Goal: Task Accomplishment & Management: Manage account settings

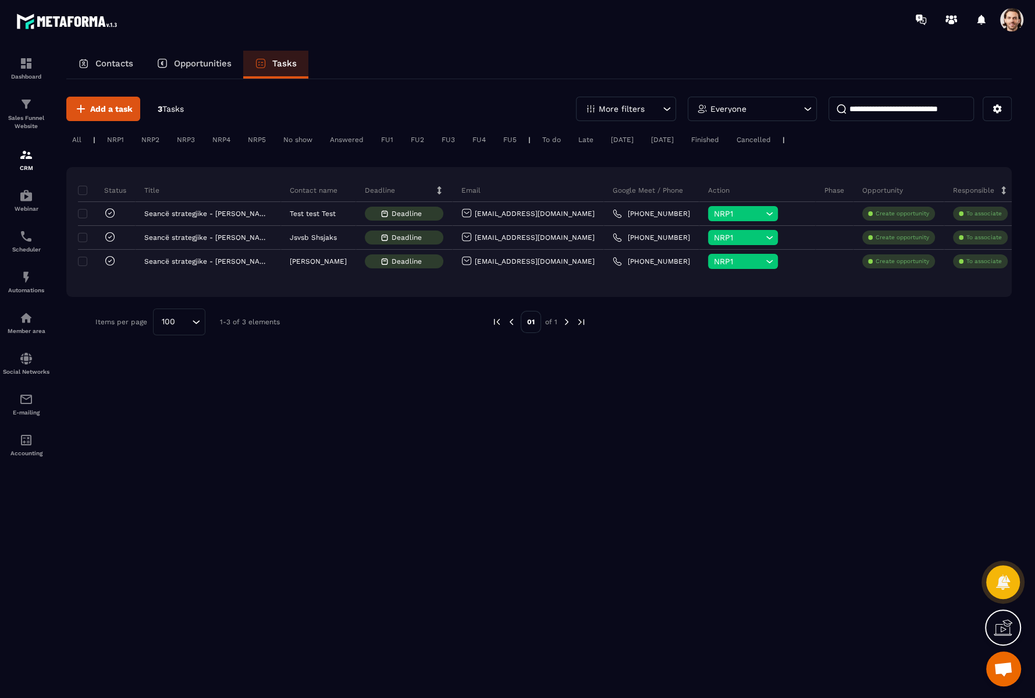
click at [1017, 21] on span at bounding box center [1011, 19] width 23 height 23
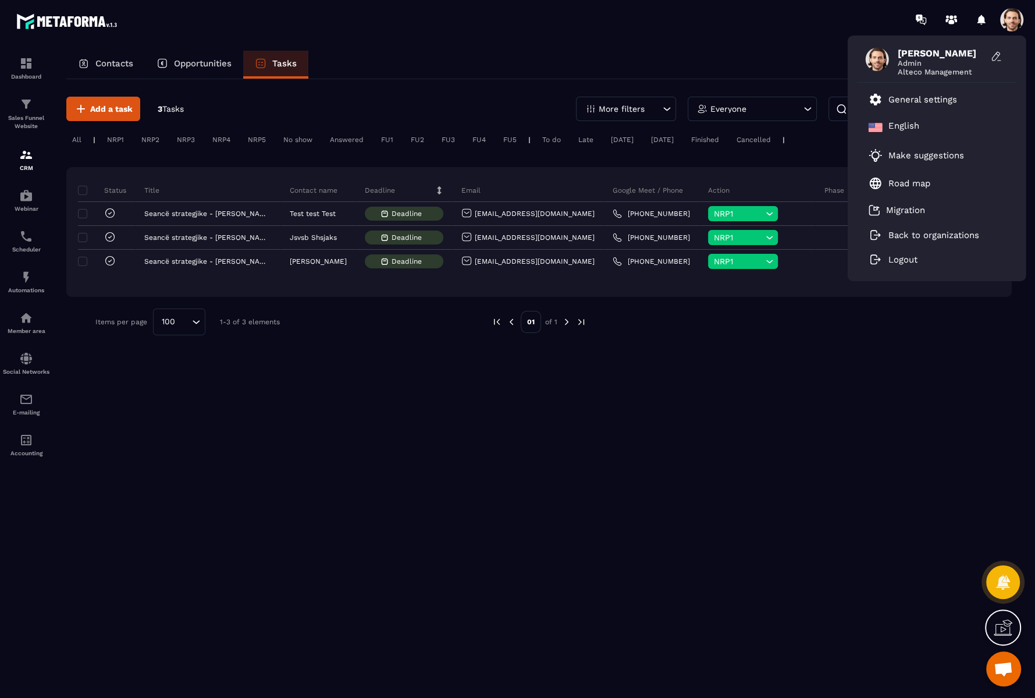
click at [771, 58] on div "Contacts Opportunities Tasks" at bounding box center [539, 65] width 946 height 28
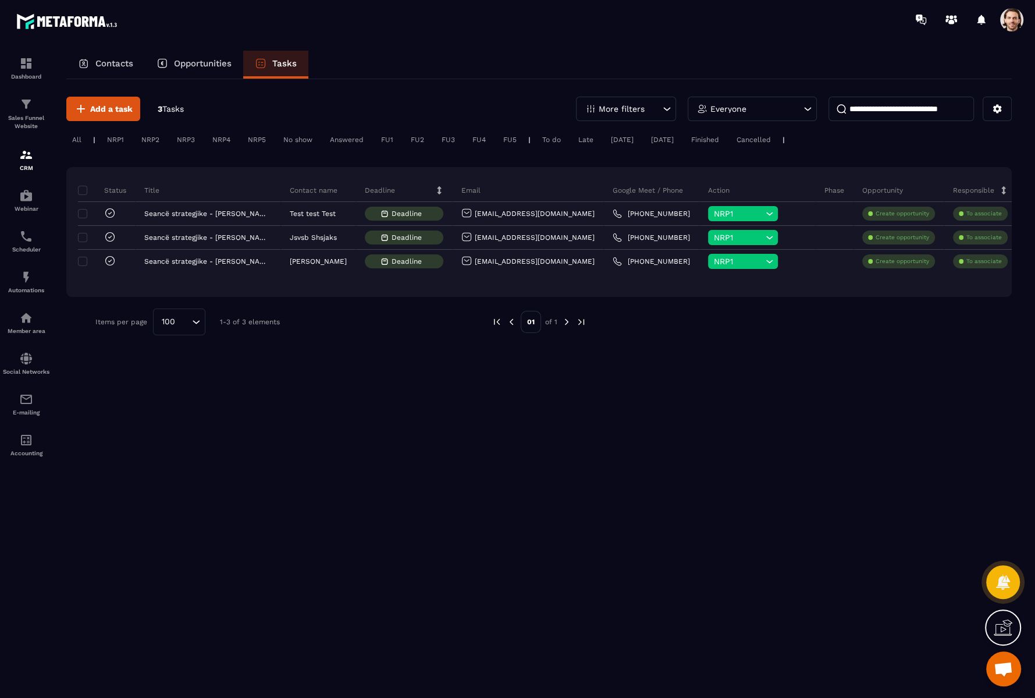
click at [1008, 16] on span at bounding box center [1011, 19] width 23 height 23
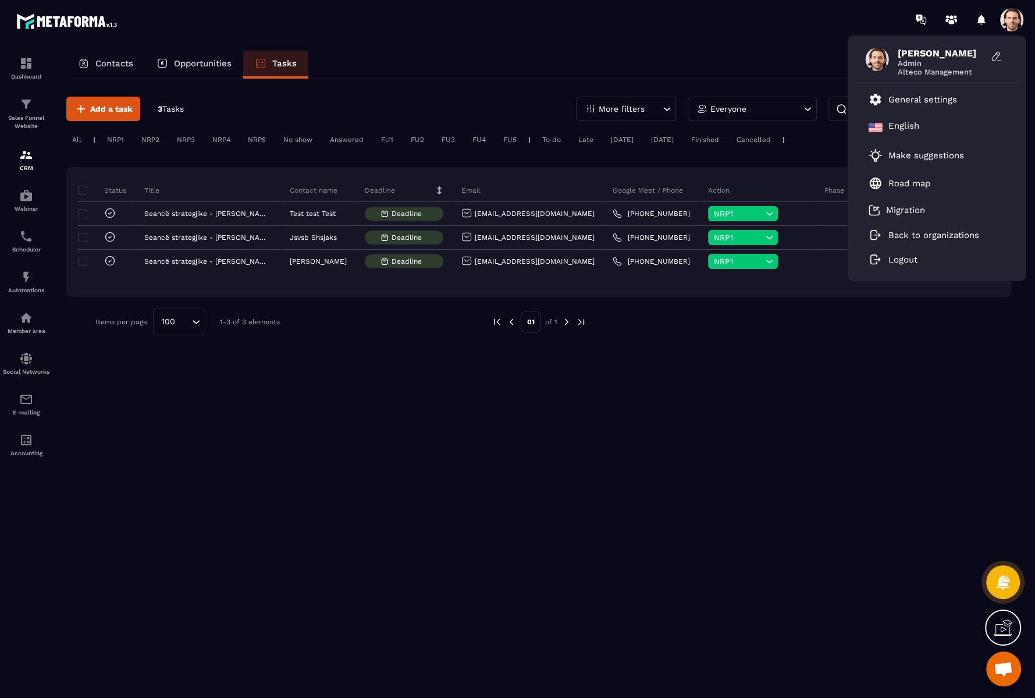
click at [699, 439] on div "Add a task 3 Tasks More filters Everyone All | NRP1 NRP2 NRP3 NRP4 NRP5 No show…" at bounding box center [539, 387] width 946 height 617
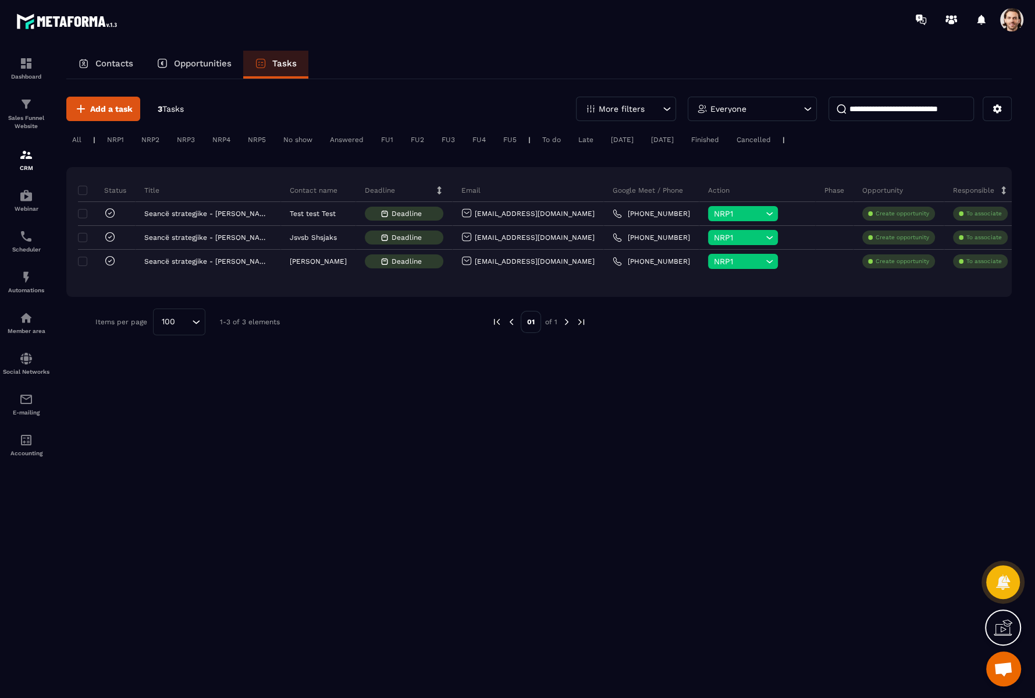
click at [737, 61] on div "Contacts Opportunities Tasks" at bounding box center [539, 65] width 946 height 28
click at [1004, 26] on span at bounding box center [1011, 19] width 23 height 23
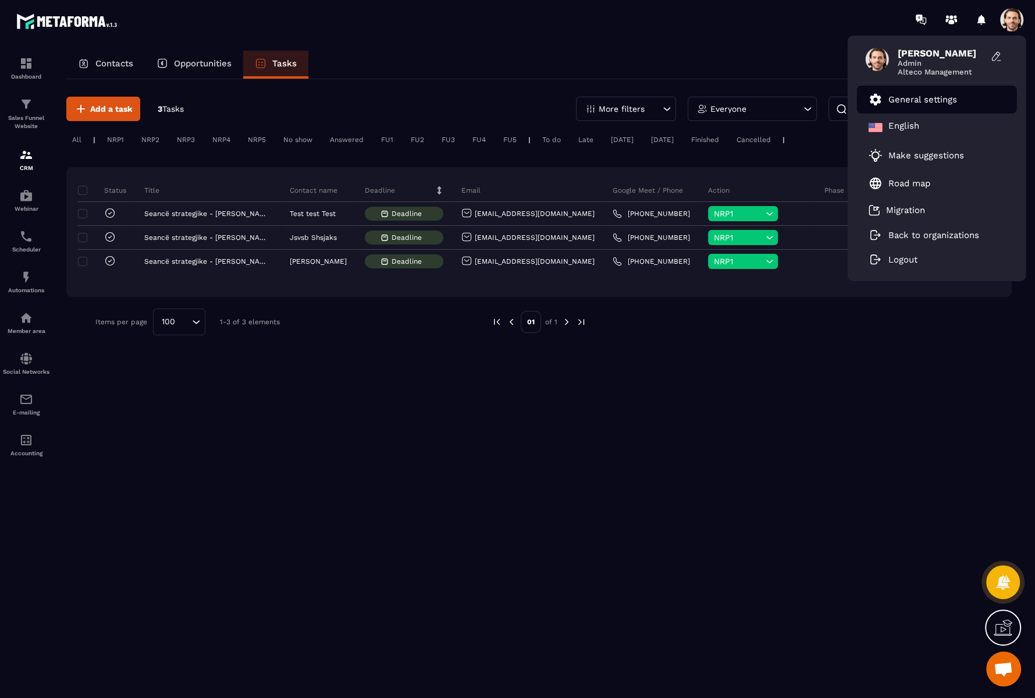
click at [913, 97] on p "General settings" at bounding box center [923, 99] width 69 height 10
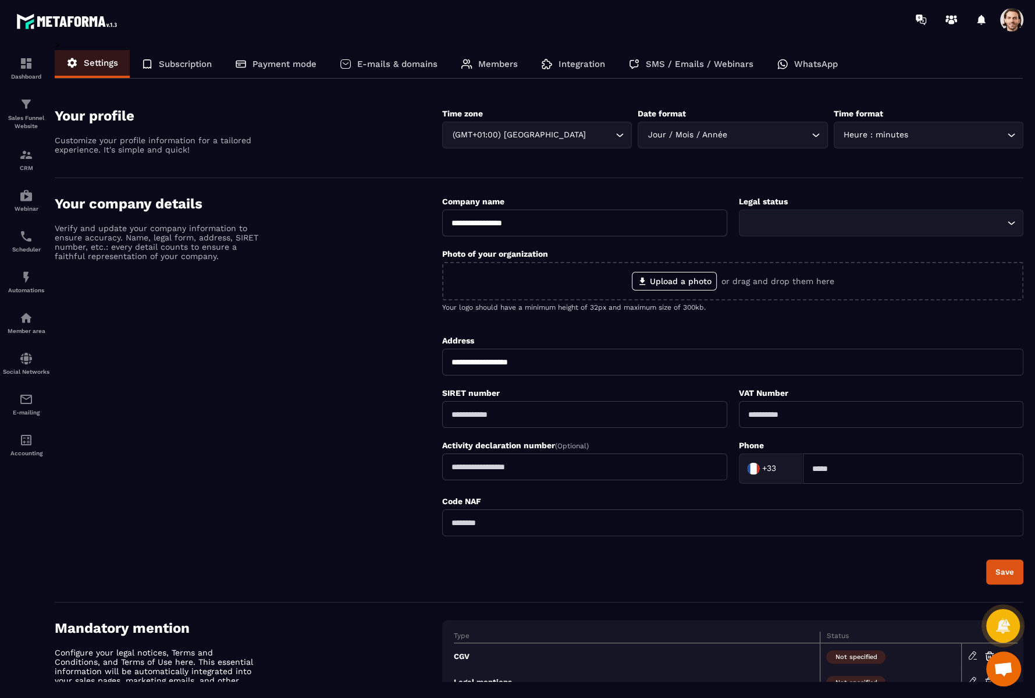
click at [723, 63] on p "SMS / Emails / Webinars" at bounding box center [700, 64] width 108 height 10
